Goal: Task Accomplishment & Management: Manage account settings

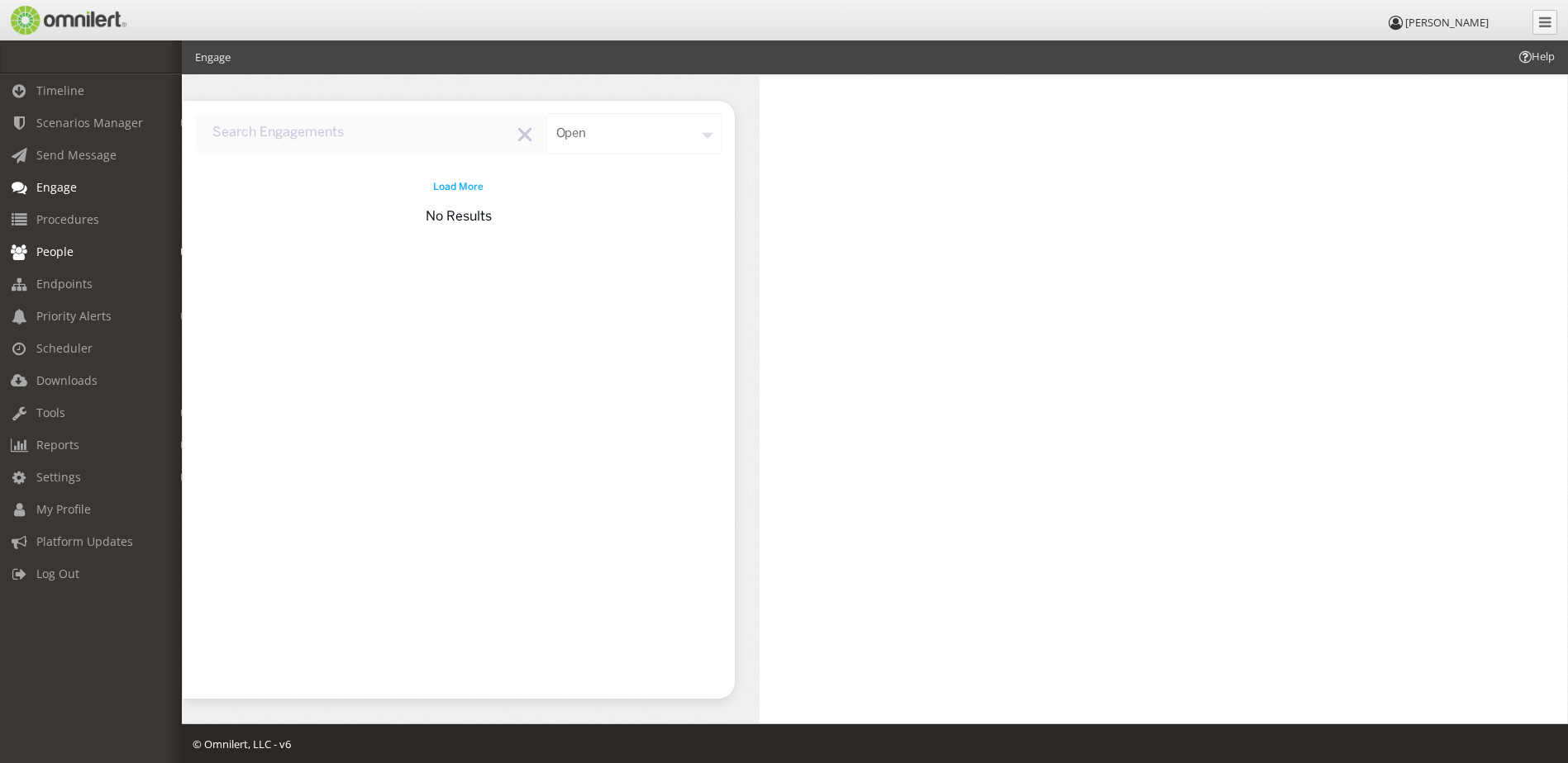
click at [43, 251] on span "People" at bounding box center [55, 251] width 37 height 16
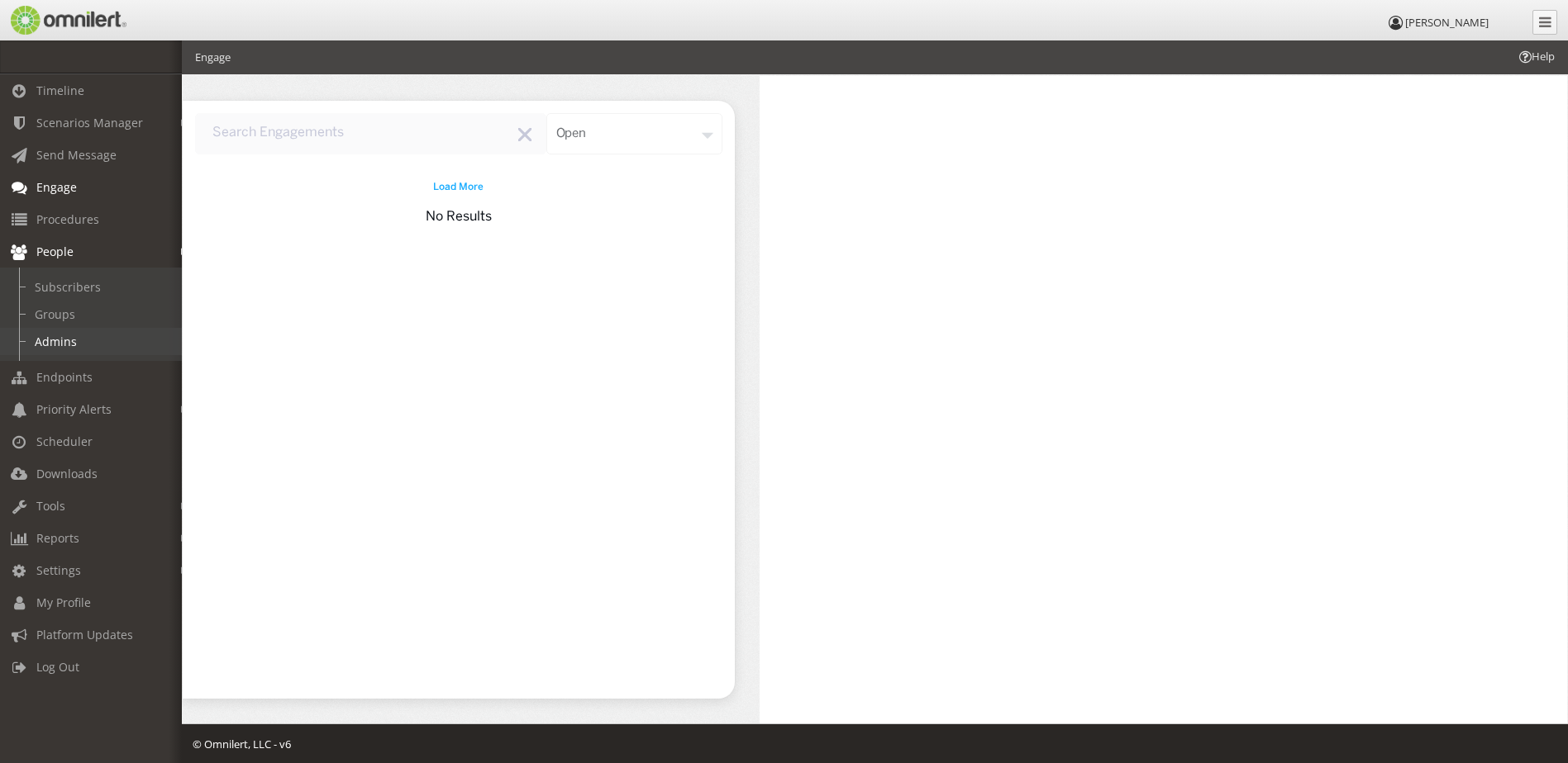
click at [50, 339] on link "Admins" at bounding box center [98, 341] width 196 height 27
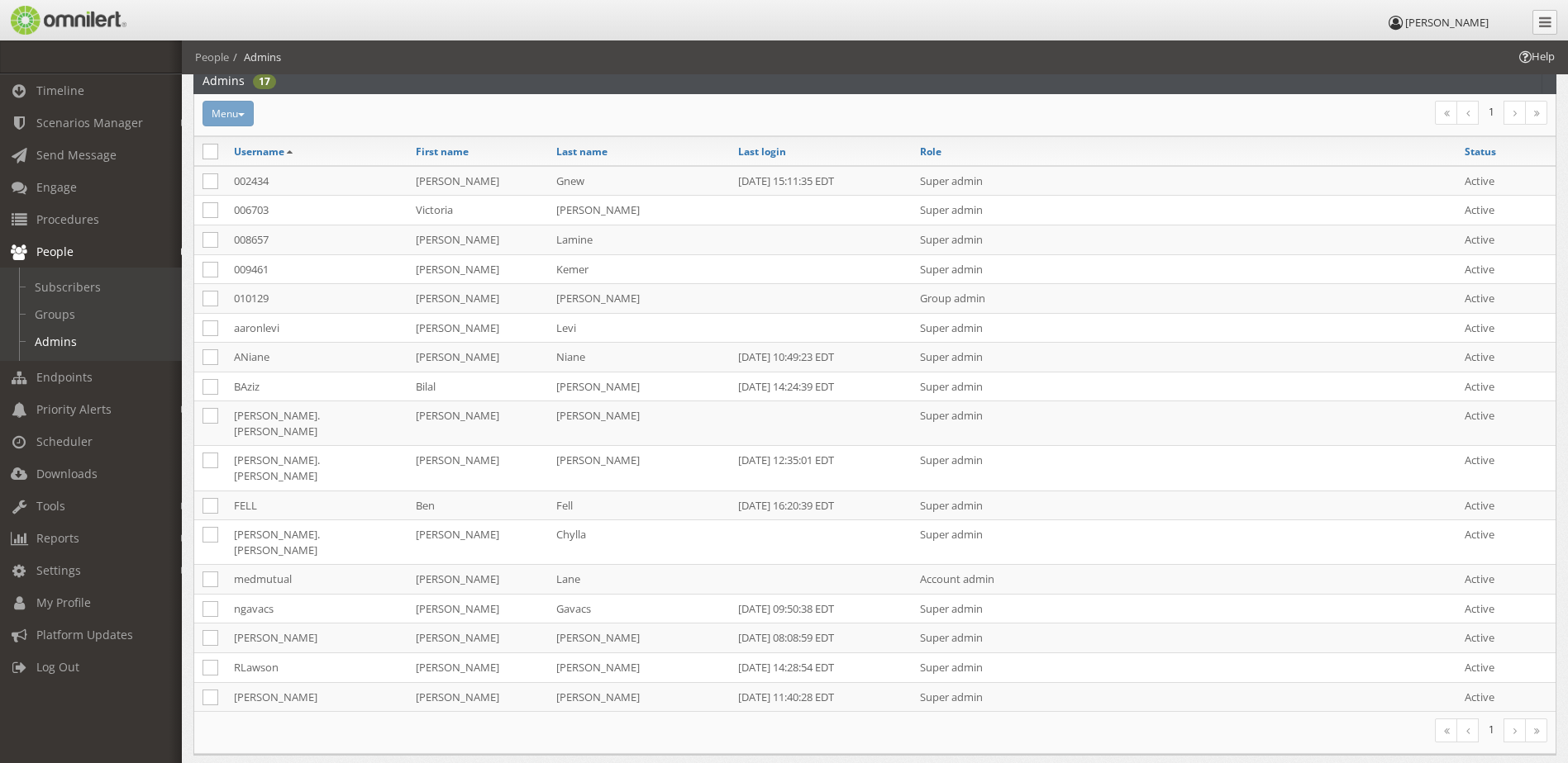
scroll to position [121, 0]
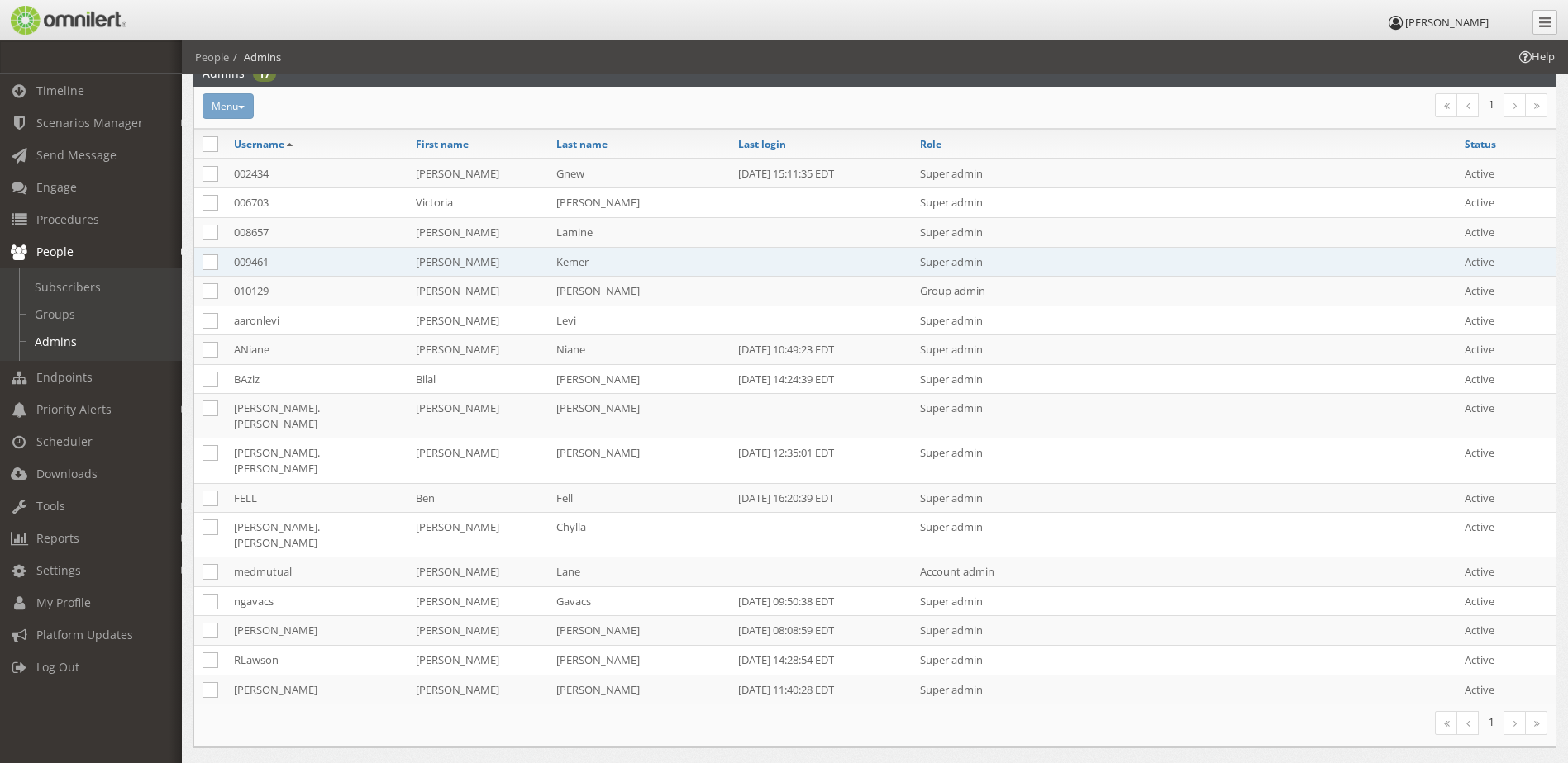
click at [661, 257] on td "Kemer" at bounding box center [639, 262] width 182 height 30
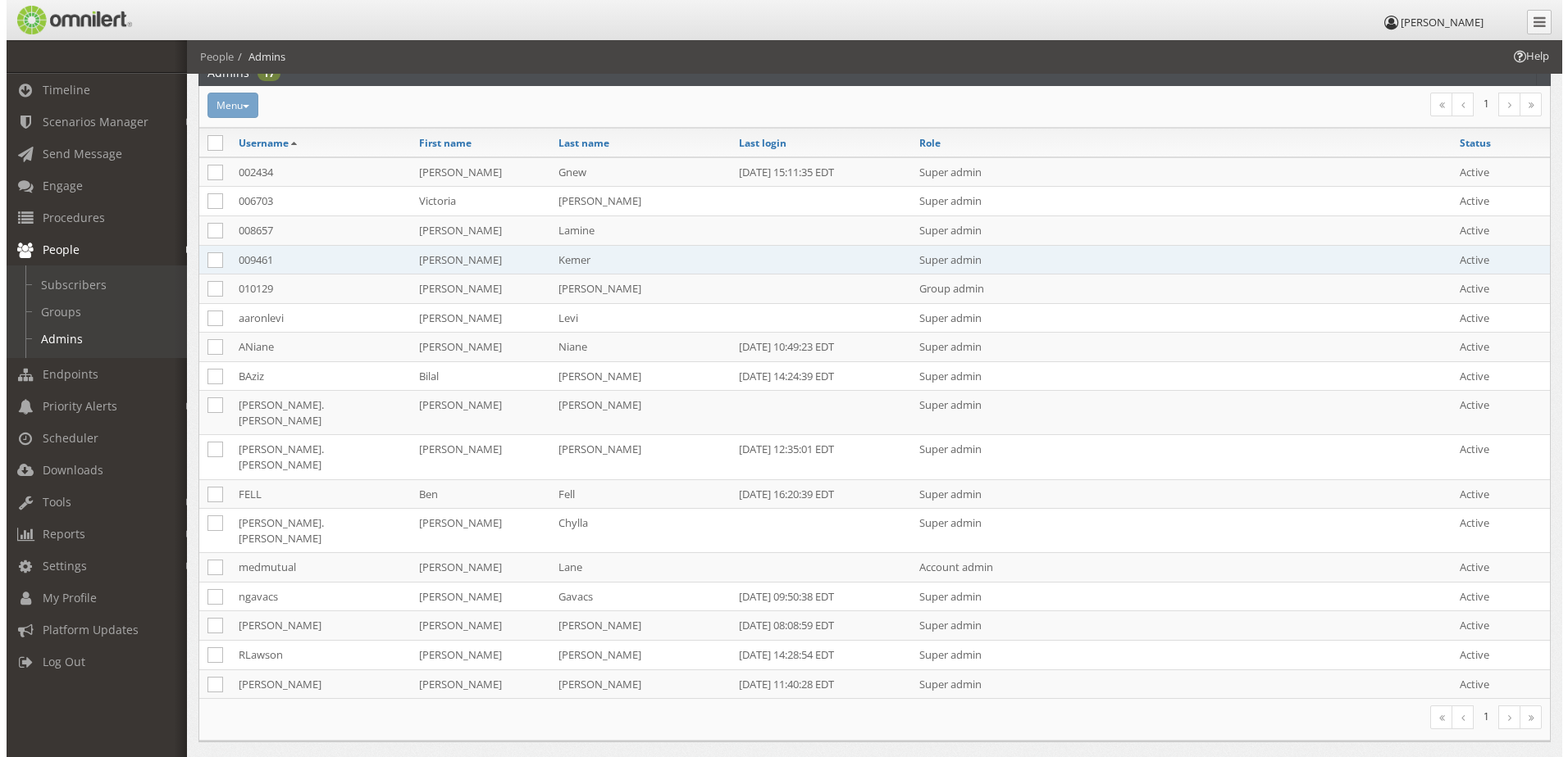
scroll to position [0, 0]
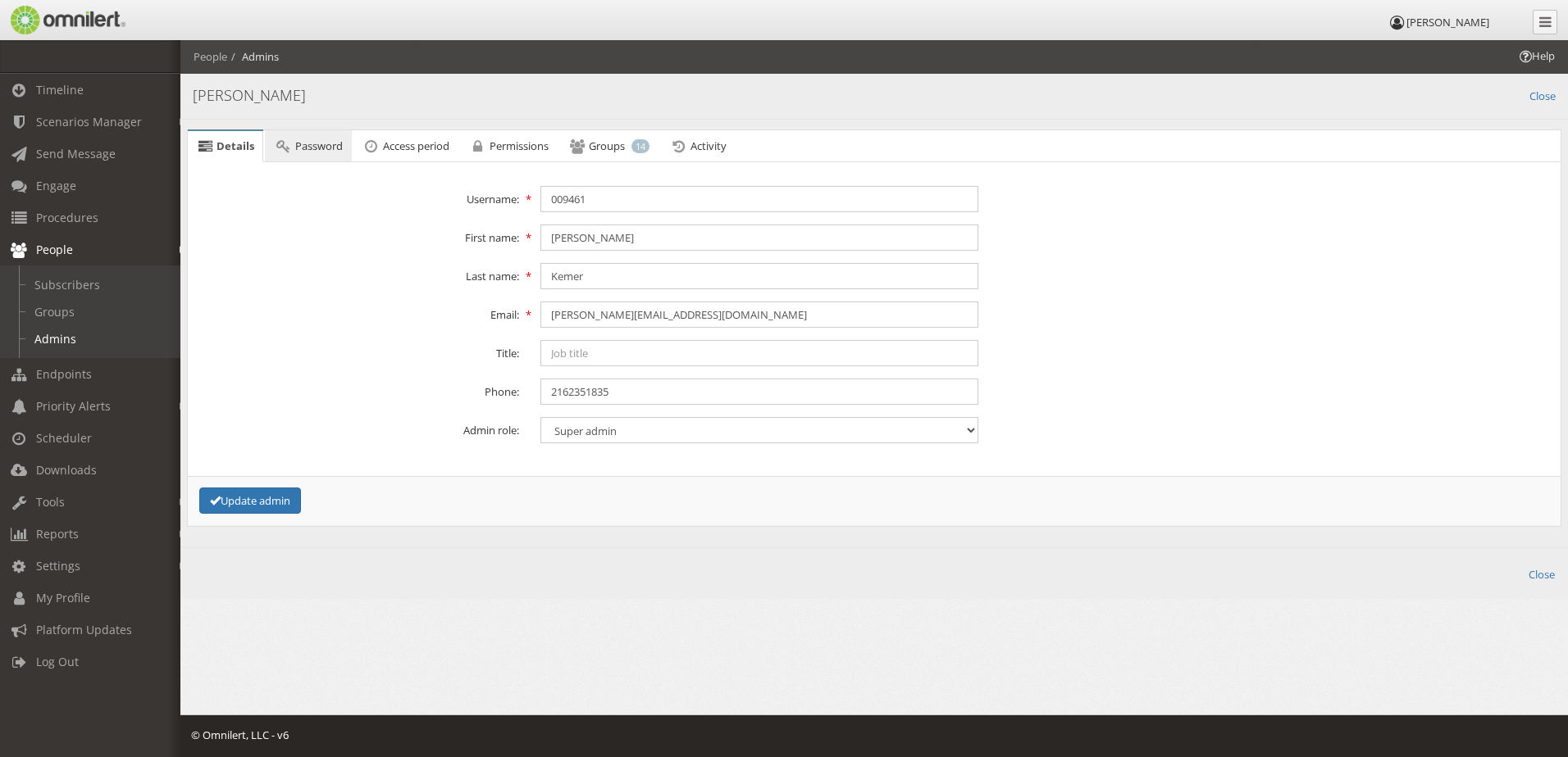
click at [308, 145] on span "Password" at bounding box center [319, 146] width 48 height 15
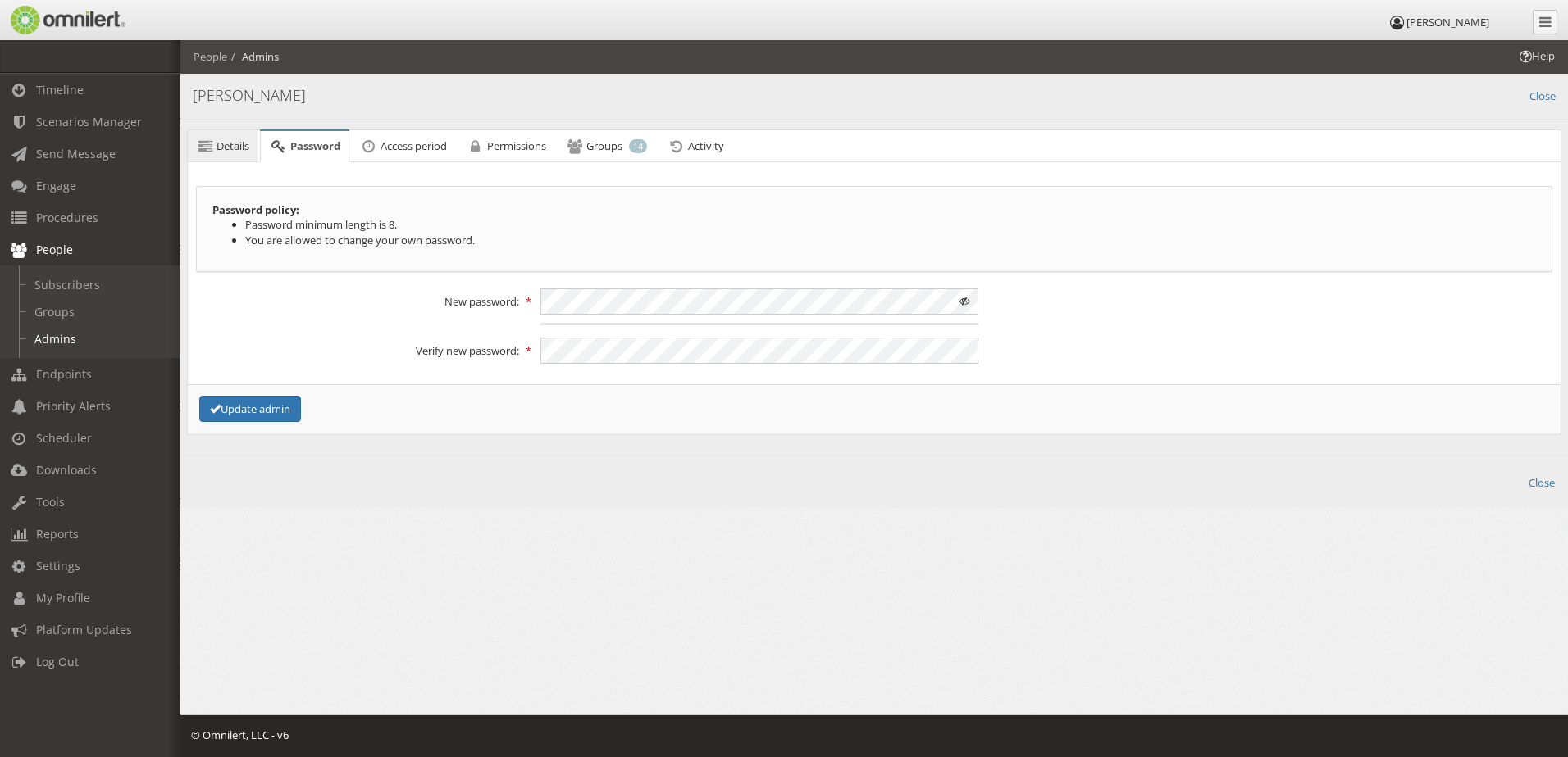
click at [233, 145] on span "Details" at bounding box center [233, 146] width 33 height 15
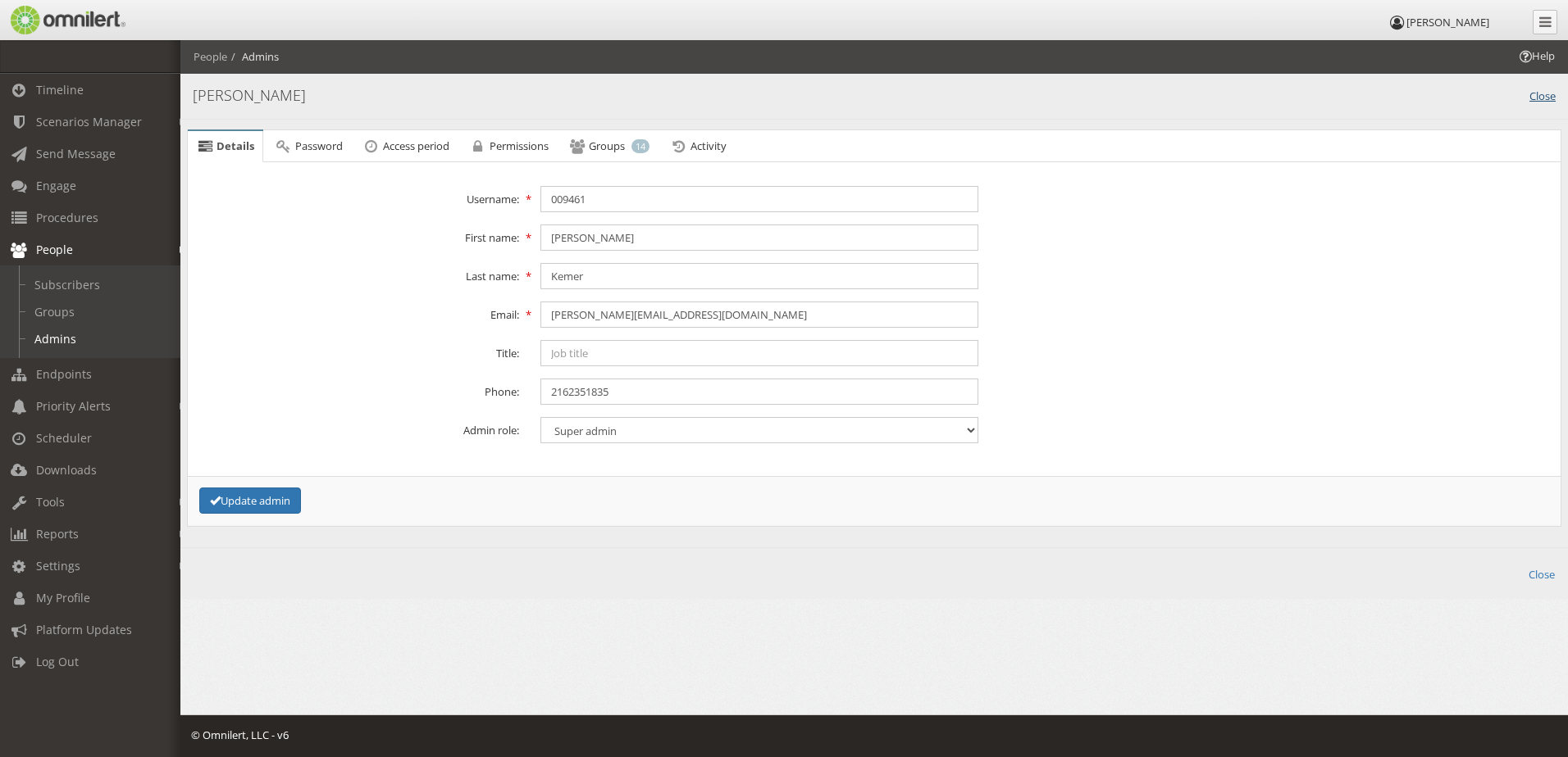
click at [1542, 92] on link "Close" at bounding box center [1542, 95] width 27 height 19
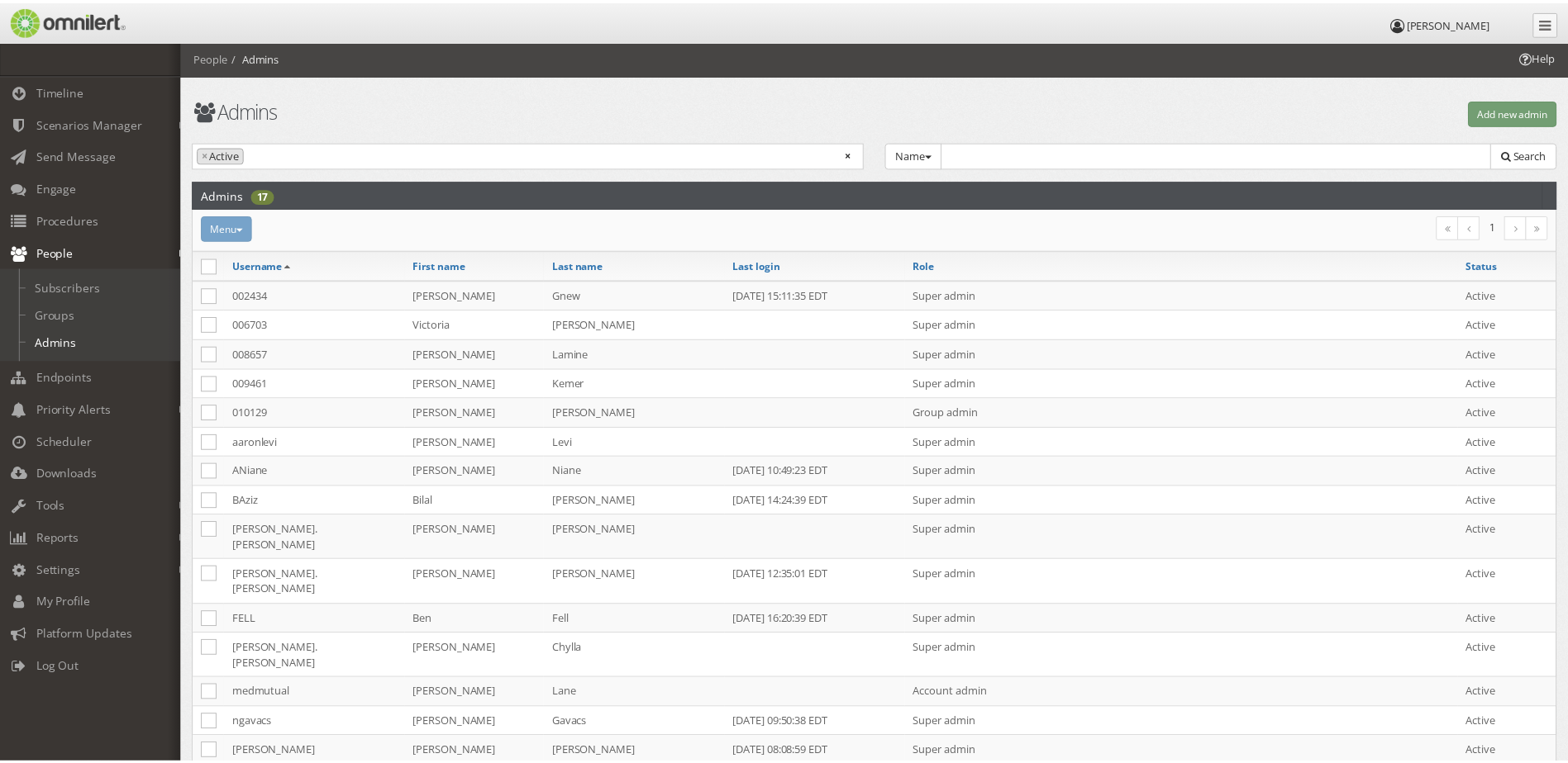
scroll to position [121, 0]
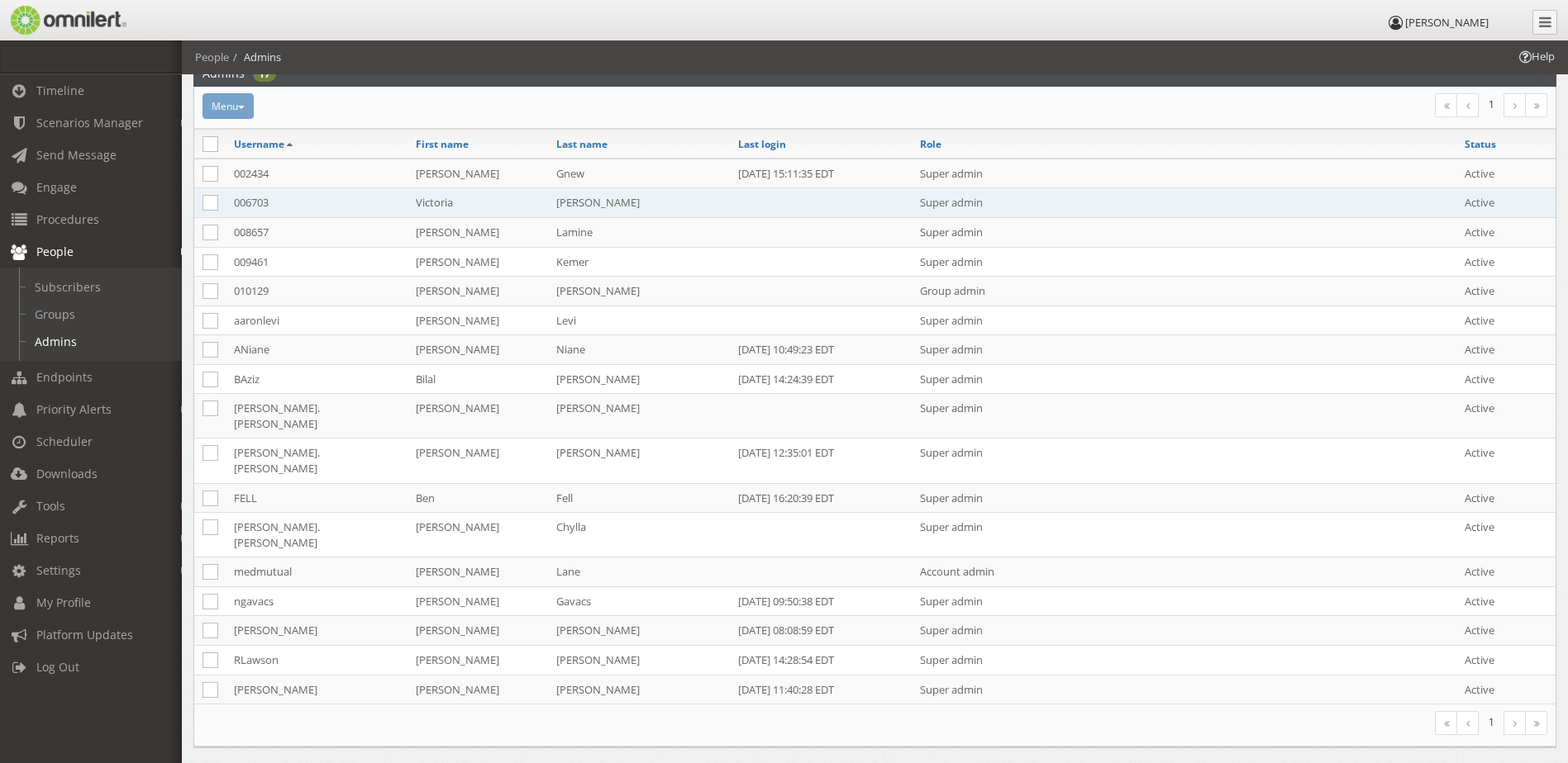
click at [519, 200] on td "Victoria" at bounding box center [478, 203] width 141 height 30
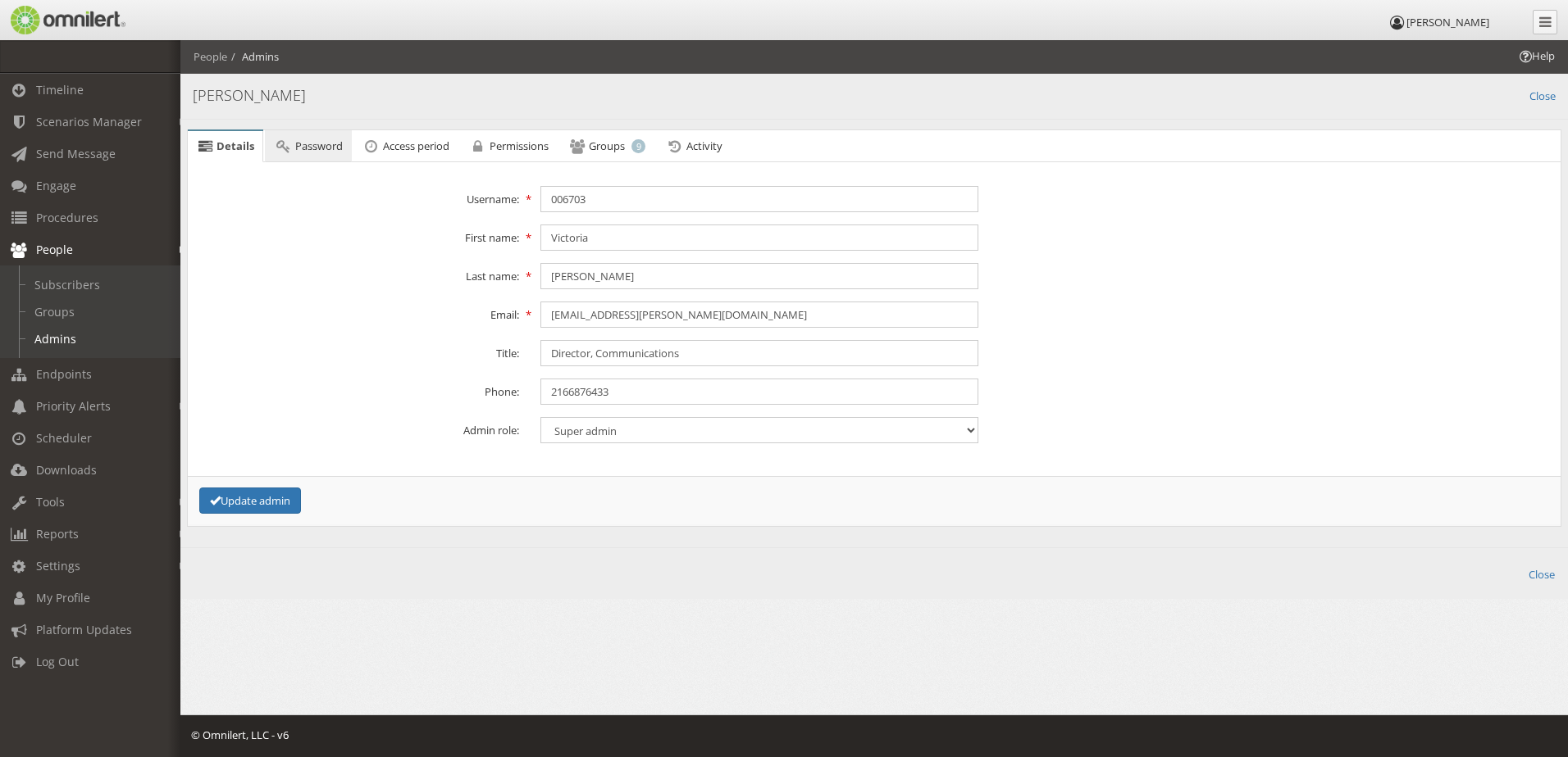
click at [308, 147] on span "Password" at bounding box center [319, 146] width 48 height 15
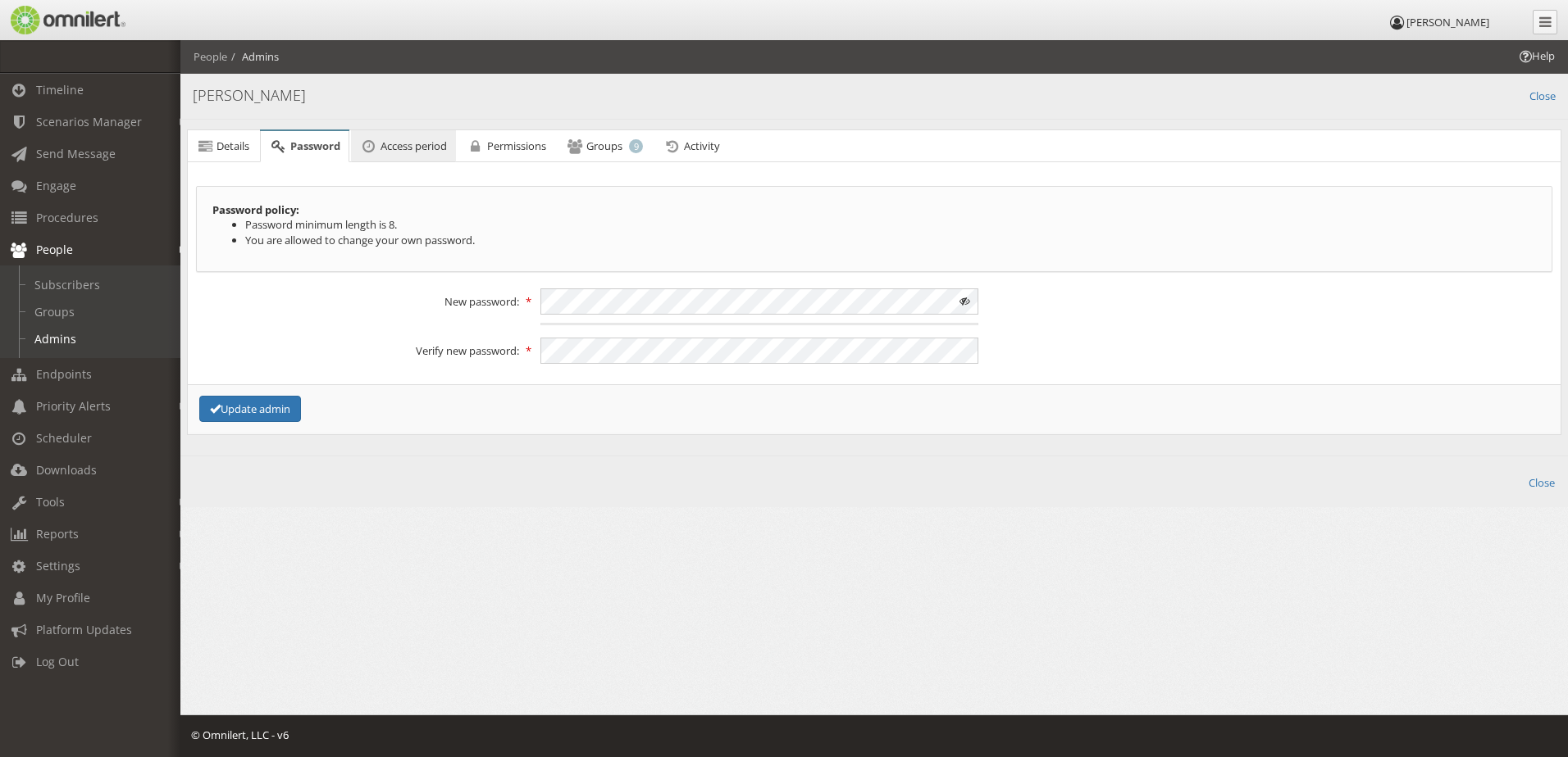
click at [421, 146] on span "Access period" at bounding box center [414, 146] width 66 height 15
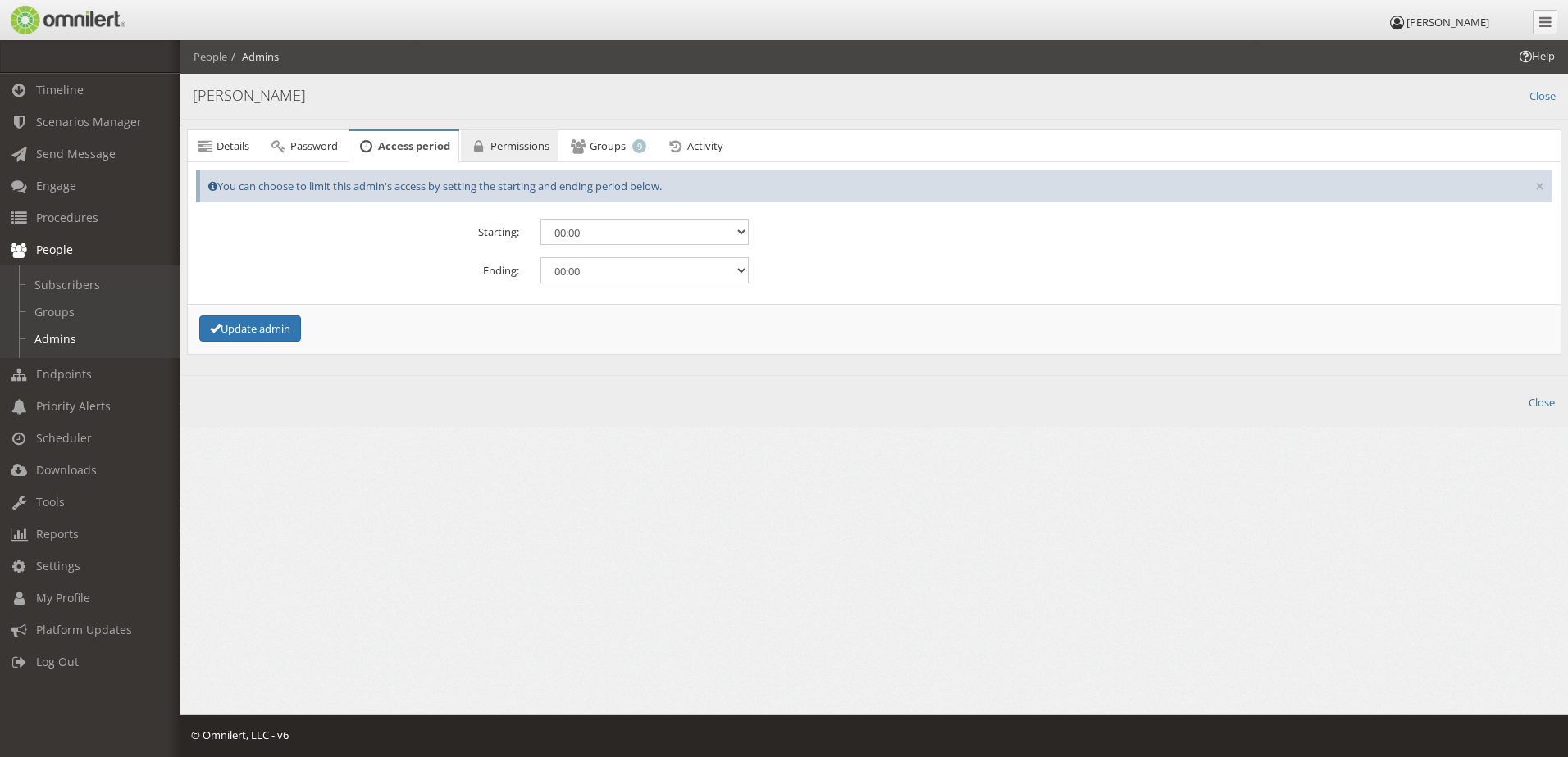
click at [517, 144] on span "Permissions" at bounding box center [520, 146] width 59 height 15
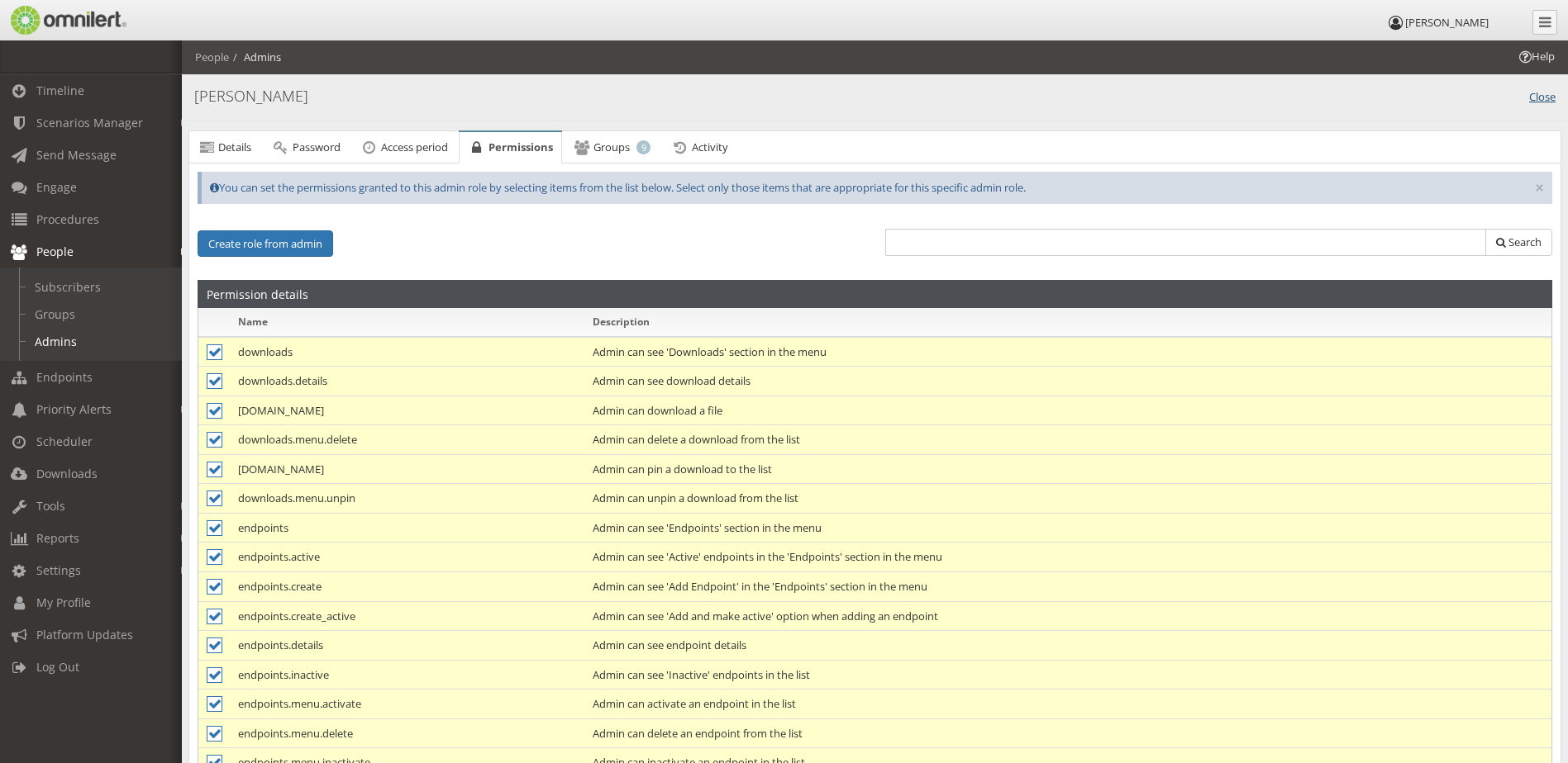
click at [1538, 98] on link "Close" at bounding box center [1542, 95] width 27 height 19
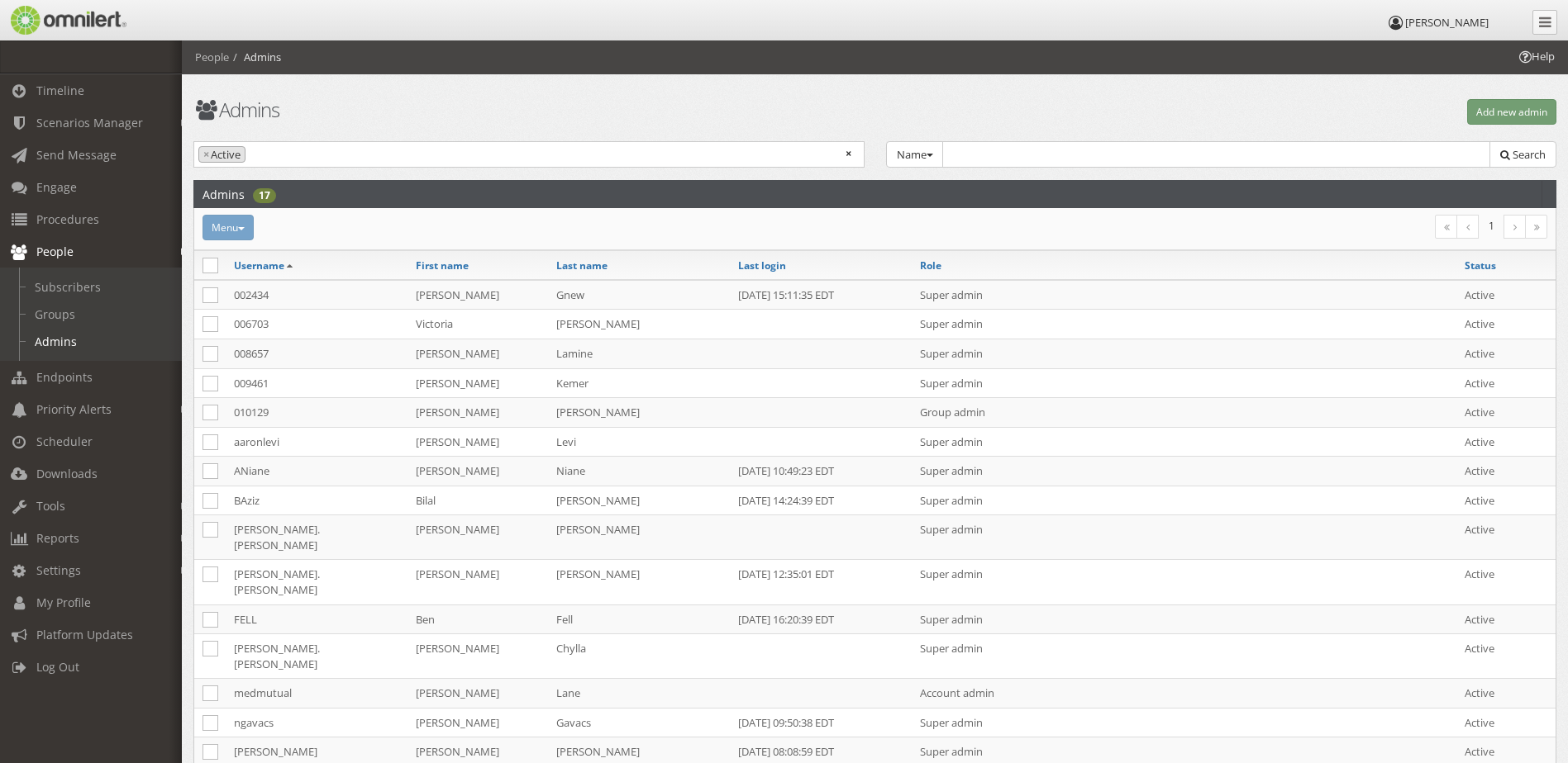
scroll to position [121, 0]
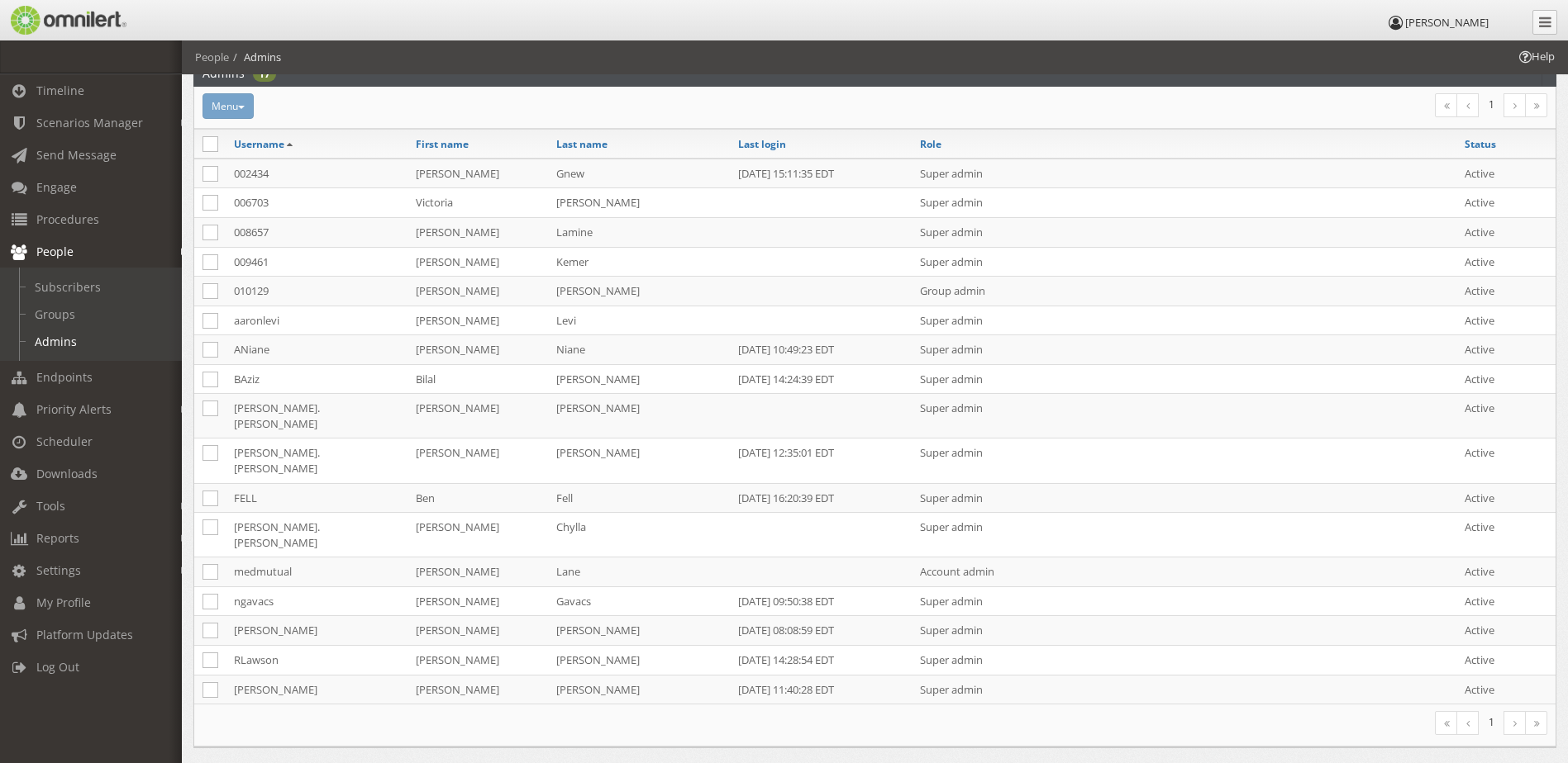
click at [1451, 19] on span "[PERSON_NAME]" at bounding box center [1447, 22] width 83 height 15
click at [54, 663] on span "Log Out" at bounding box center [57, 667] width 43 height 16
